Goal: Information Seeking & Learning: Learn about a topic

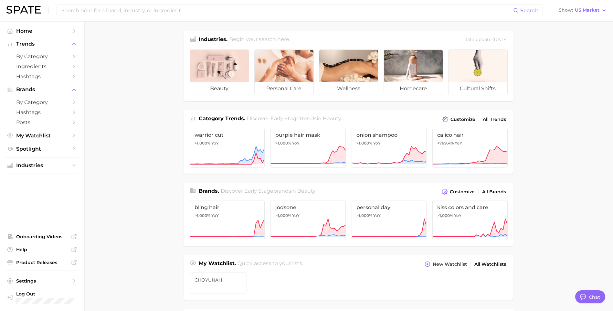
click at [148, 100] on main "Industries. Begin your search here. Data update: [DATE] beauty personal care we…" at bounding box center [348, 273] width 529 height 504
click at [176, 298] on main "Industries. Begin your search here. Data update: [DATE] beauty personal care we…" at bounding box center [348, 273] width 529 height 504
click at [27, 53] on link "by Category" at bounding box center [42, 56] width 74 height 10
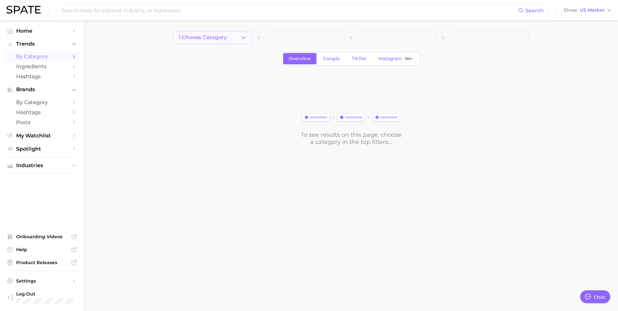
click at [223, 35] on span "1. Choose Category" at bounding box center [203, 38] width 48 height 6
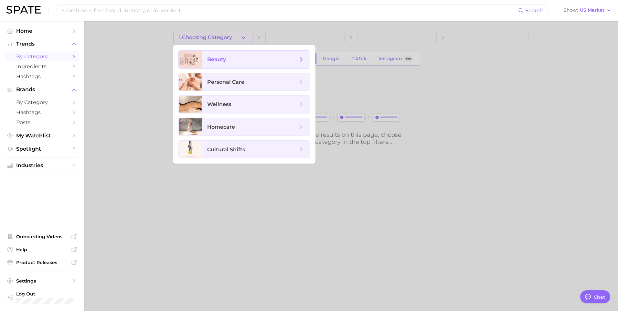
click at [219, 63] on span "beauty" at bounding box center [256, 59] width 108 height 17
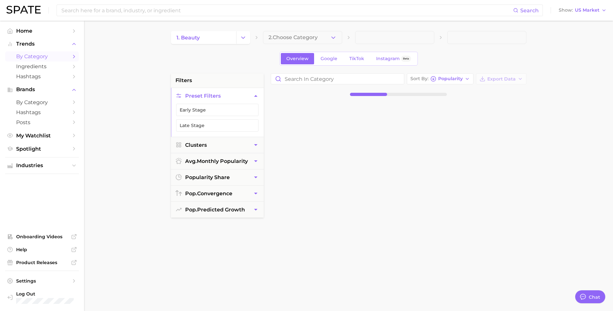
click at [305, 36] on span "2. Choose Category" at bounding box center [292, 38] width 49 height 6
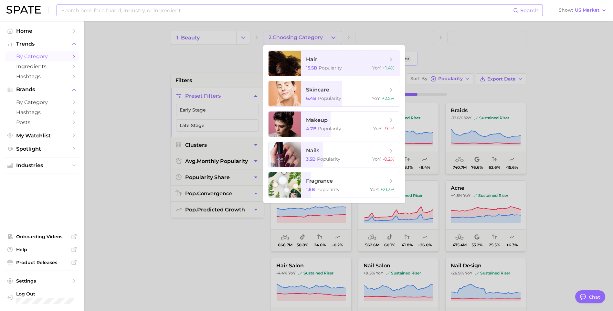
click at [77, 11] on input at bounding box center [287, 10] width 452 height 11
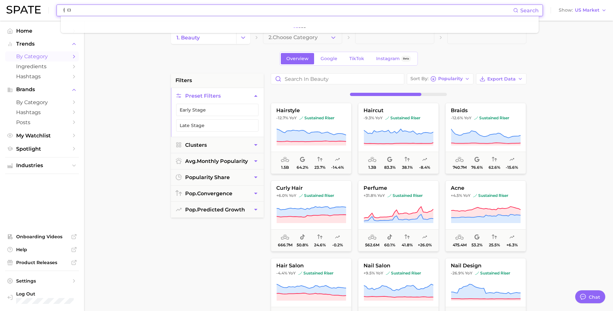
type input "ㅓ"
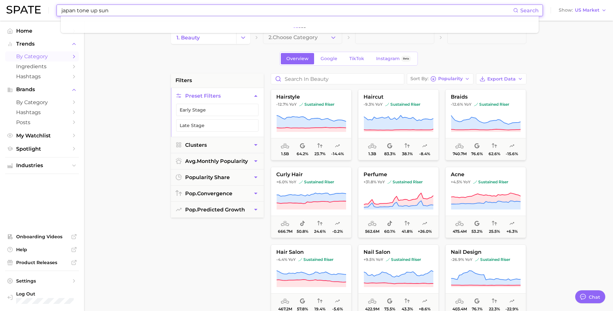
type input "japan tone up sun"
click at [36, 62] on link "Ingredients" at bounding box center [42, 66] width 74 height 10
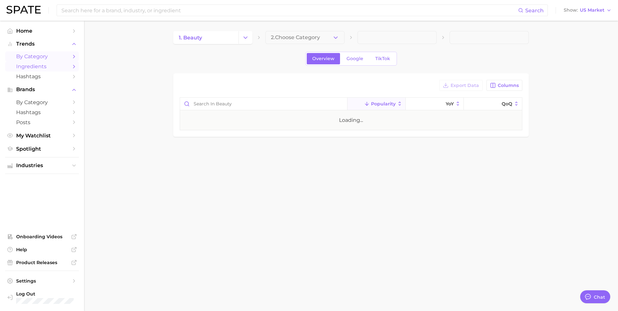
click at [41, 55] on span "by Category" at bounding box center [42, 56] width 52 height 6
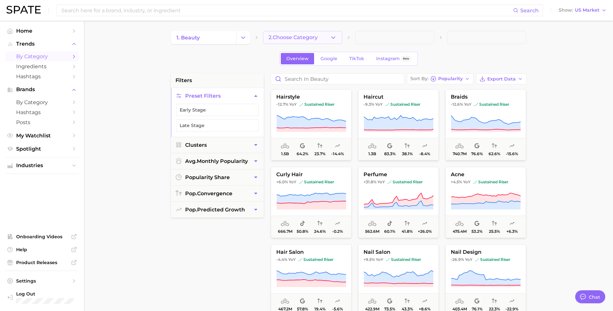
click at [333, 40] on icon "button" at bounding box center [333, 37] width 7 height 7
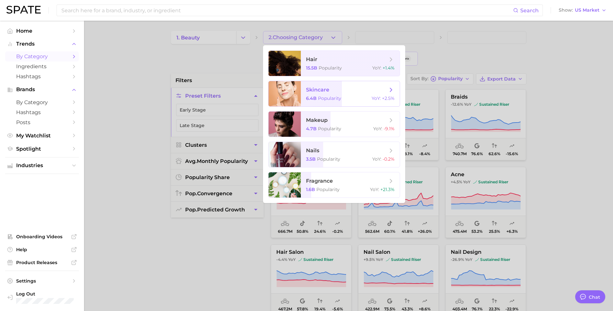
click at [343, 102] on span "skincare 6.4b Popularity YoY : +2.5%" at bounding box center [350, 93] width 99 height 25
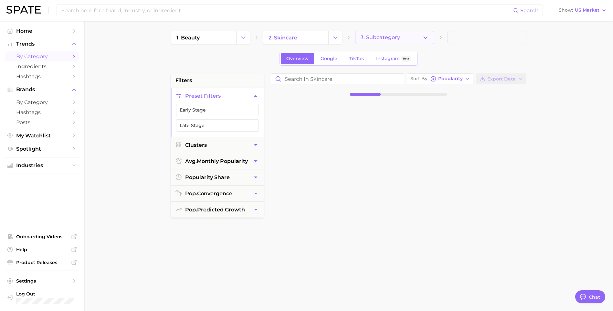
click at [398, 35] on button "3. Subcategory" at bounding box center [394, 37] width 79 height 13
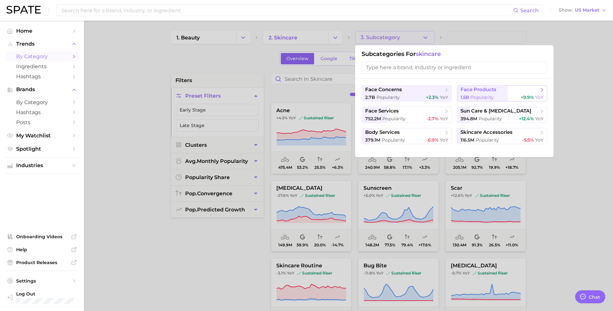
click at [479, 88] on span "face products" at bounding box center [478, 90] width 36 height 6
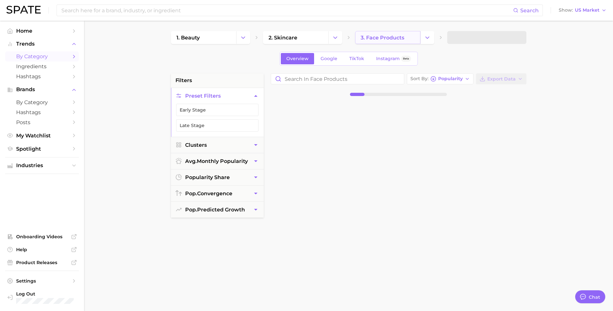
click at [403, 39] on span "3. face products" at bounding box center [382, 38] width 44 height 6
click at [427, 42] on button "Change Category" at bounding box center [427, 37] width 14 height 13
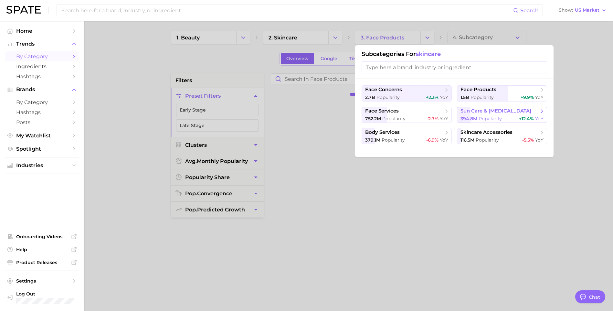
click at [478, 117] on span "394.8m Popularity" at bounding box center [480, 119] width 41 height 6
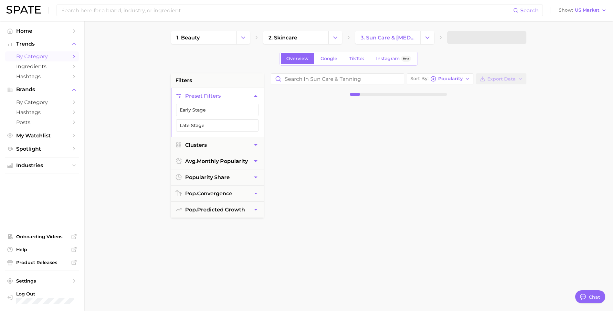
click at [474, 35] on span at bounding box center [486, 37] width 79 height 13
click at [474, 35] on span "4. Subcategory" at bounding box center [472, 38] width 40 height 6
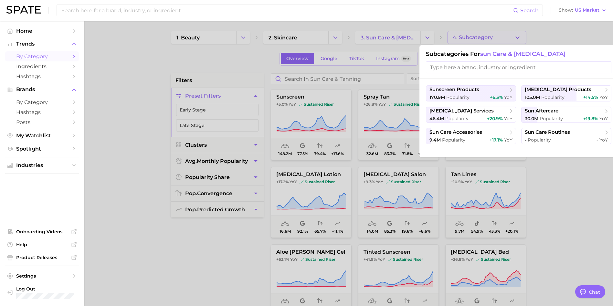
click at [470, 70] on input "search" at bounding box center [518, 67] width 185 height 12
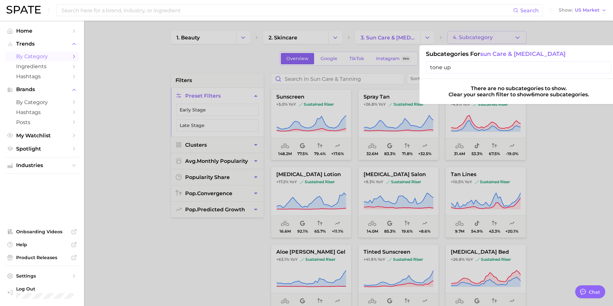
type input "tone up"
click at [554, 197] on div at bounding box center [306, 153] width 613 height 306
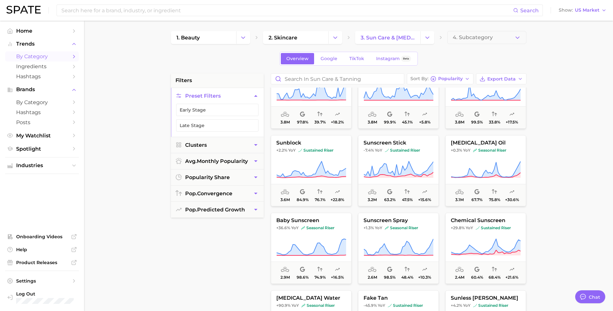
scroll to position [323, 0]
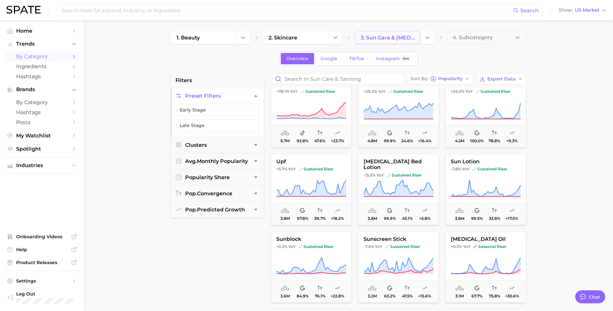
click at [404, 41] on link "3. sun care & [MEDICAL_DATA]" at bounding box center [387, 37] width 65 height 13
click at [429, 37] on icon "Change Category" at bounding box center [427, 37] width 7 height 7
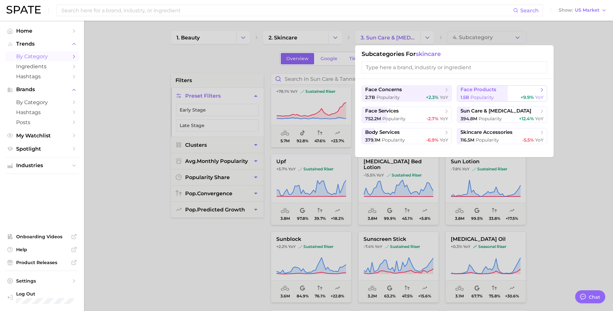
click at [474, 96] on span "Popularity" at bounding box center [481, 97] width 23 height 6
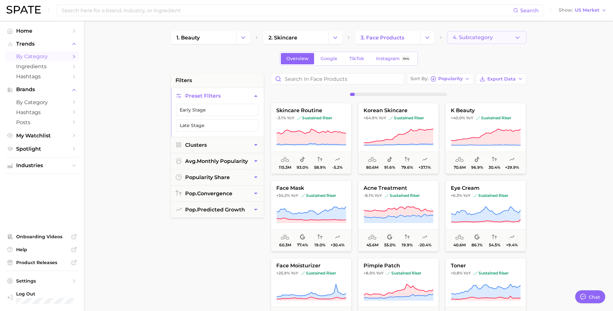
click at [464, 37] on span "4. Subcategory" at bounding box center [472, 38] width 40 height 6
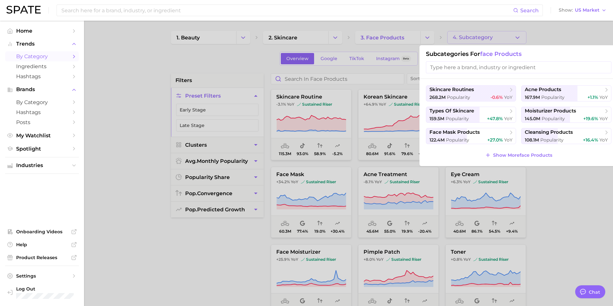
click at [492, 65] on input "search" at bounding box center [518, 67] width 185 height 12
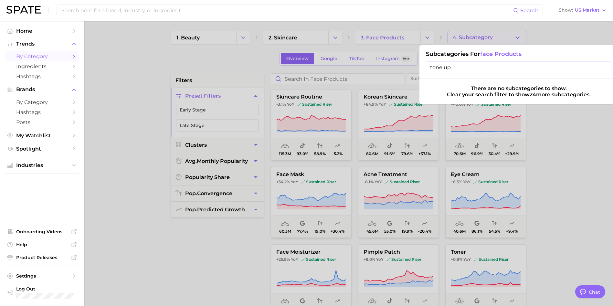
type input "tone up"
click at [33, 28] on span "Home" at bounding box center [42, 31] width 52 height 6
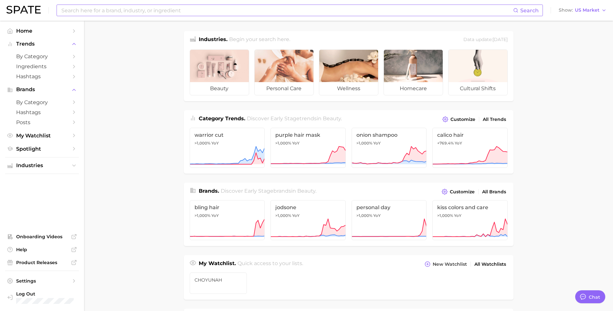
click at [127, 9] on input at bounding box center [287, 10] width 452 height 11
click at [222, 14] on input "japan tone" at bounding box center [287, 10] width 452 height 11
click at [202, 14] on input "japan tone" at bounding box center [287, 10] width 452 height 11
type input "japan toneup"
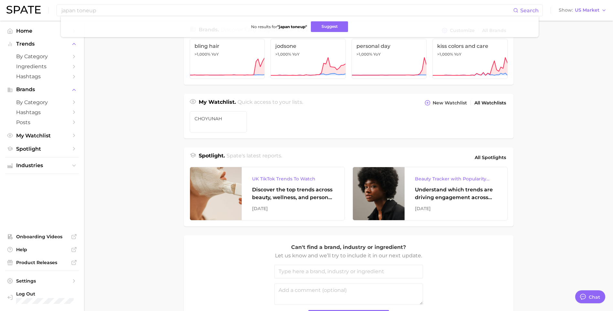
scroll to position [161, 0]
